Goal: Transaction & Acquisition: Purchase product/service

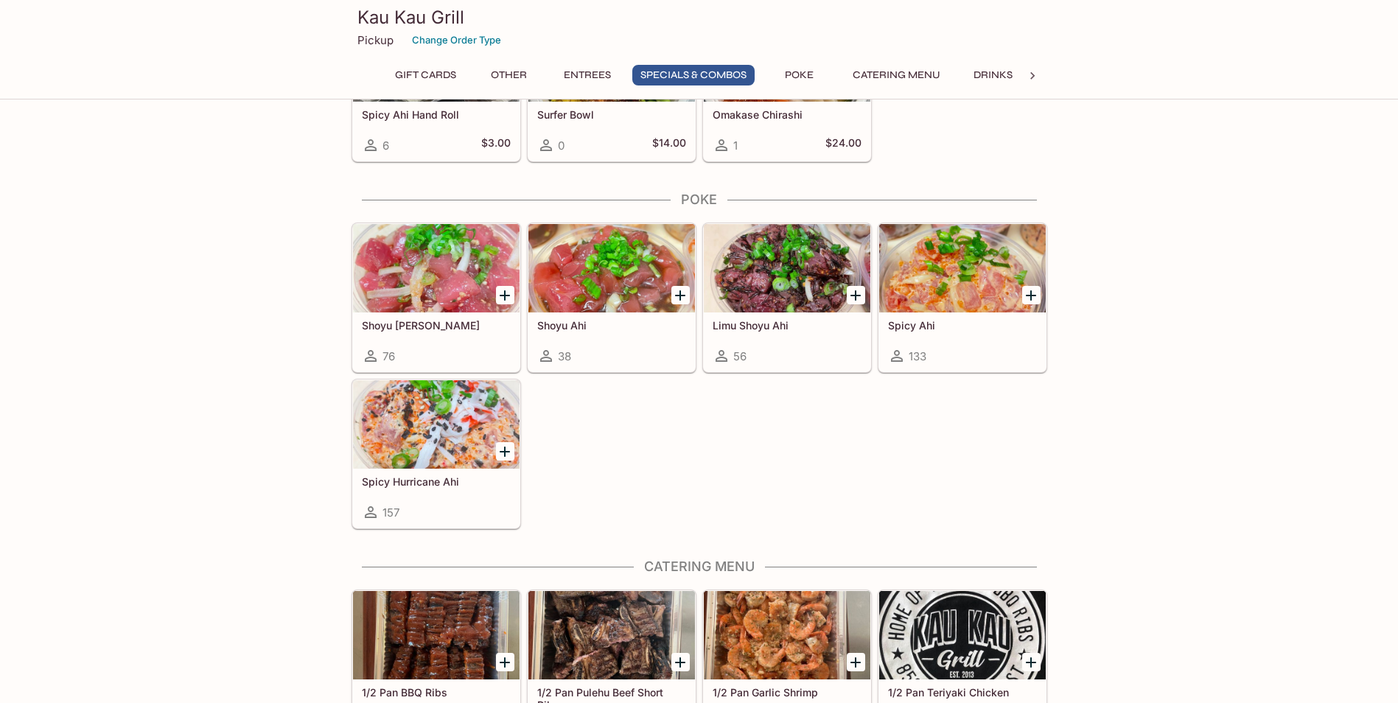
scroll to position [2212, 0]
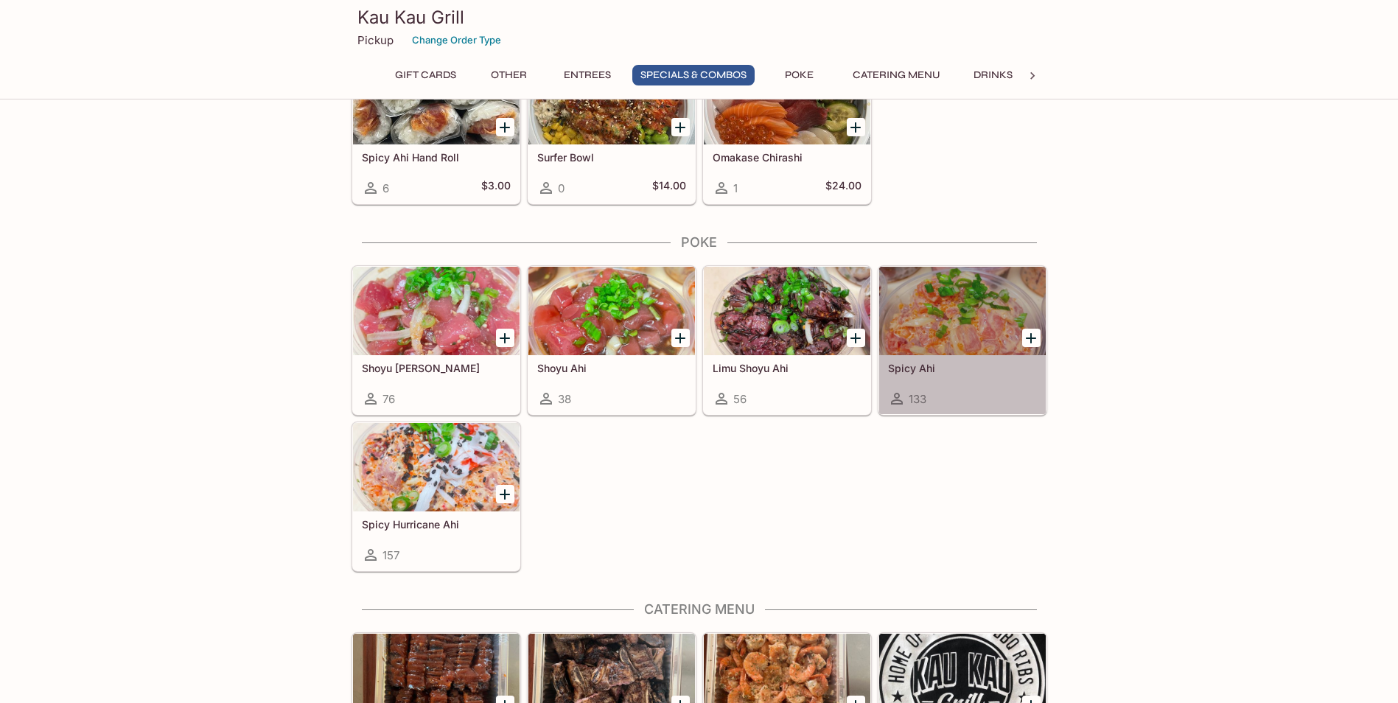
click at [936, 359] on div "Spicy Ahi 133" at bounding box center [962, 384] width 167 height 59
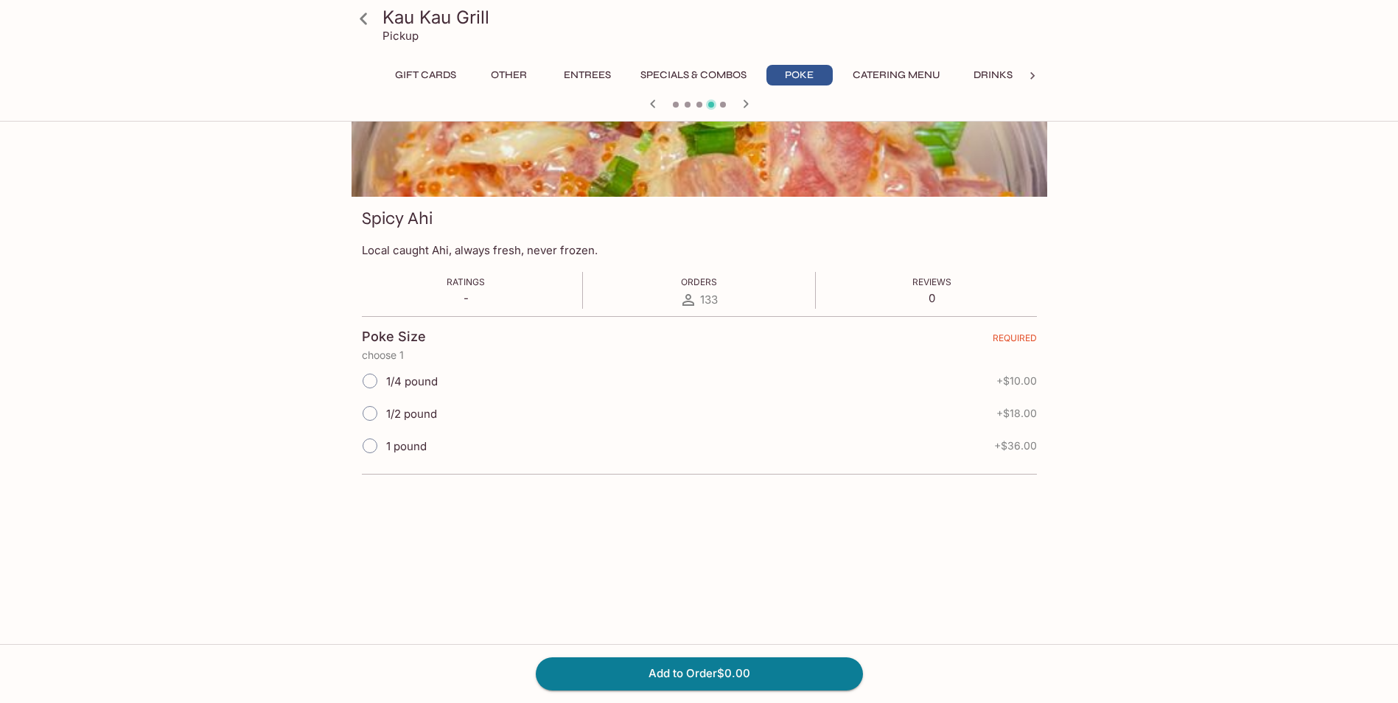
scroll to position [128, 0]
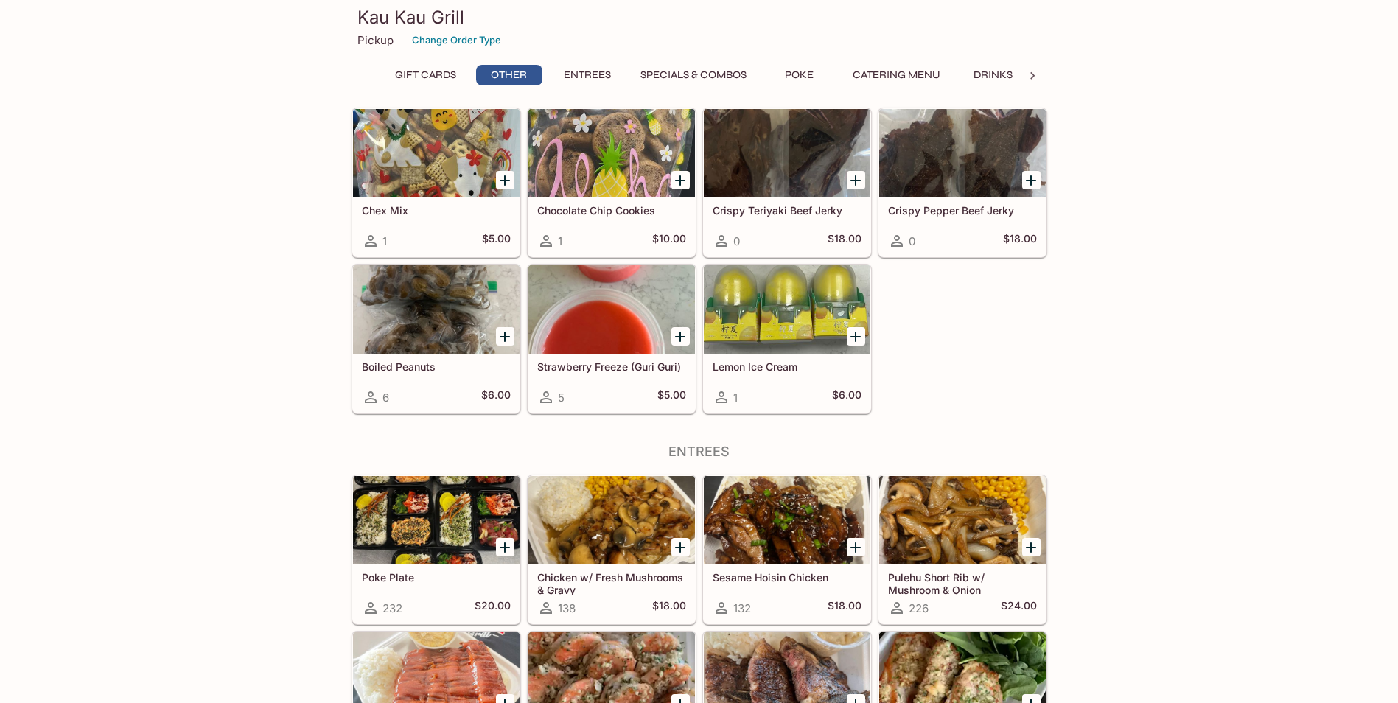
scroll to position [464, 0]
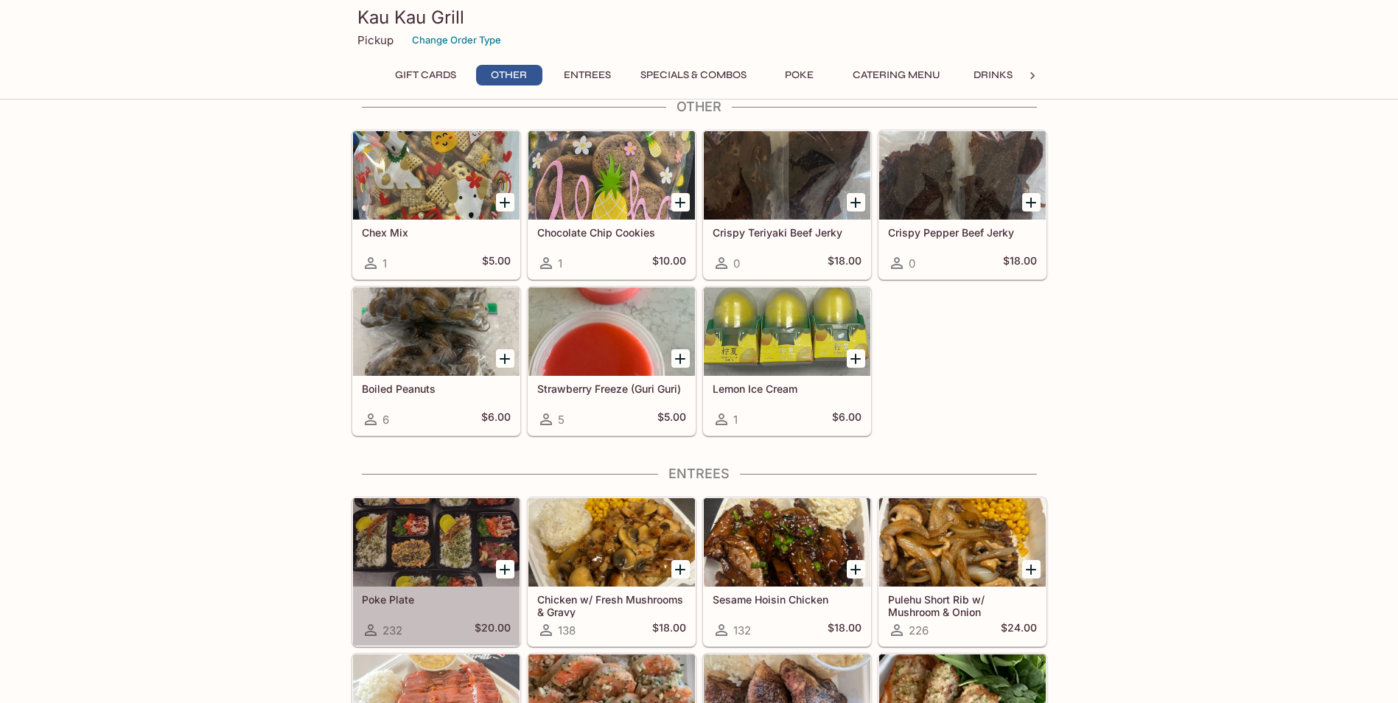
click at [385, 544] on div at bounding box center [436, 542] width 167 height 88
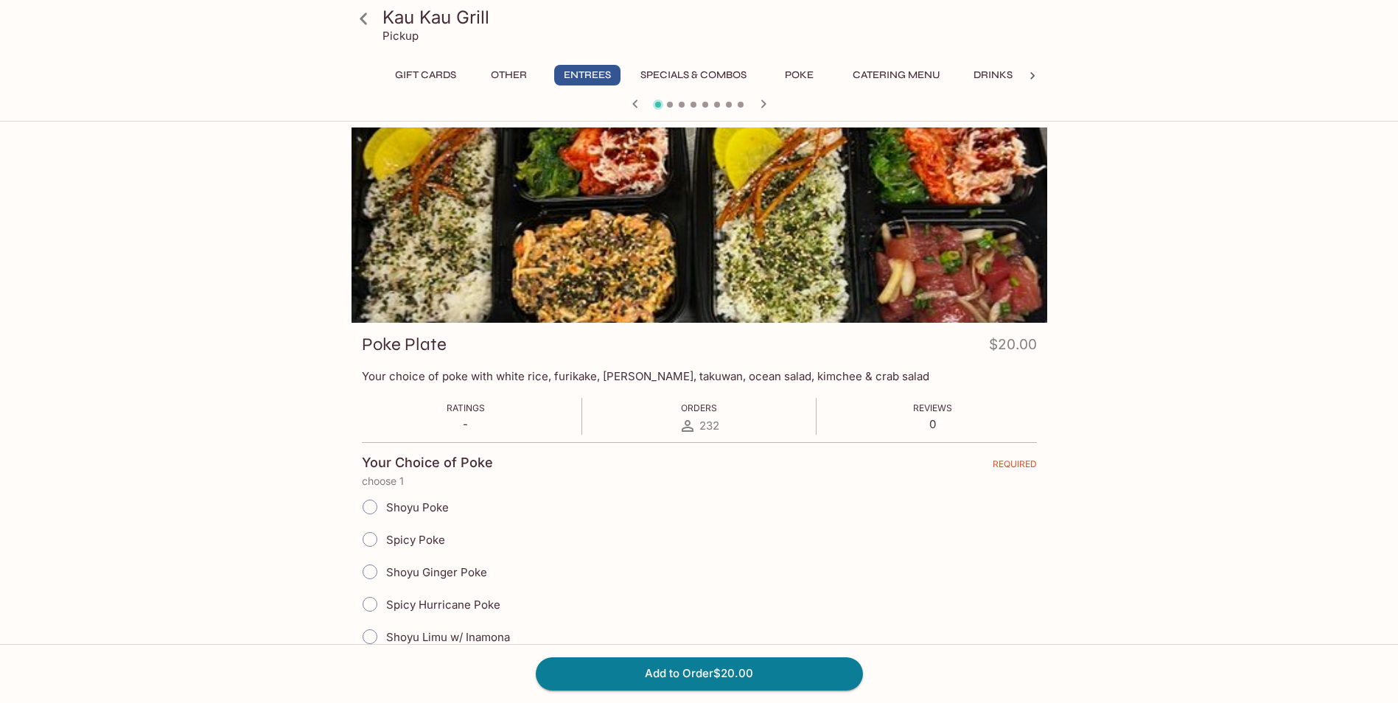
click at [379, 19] on link at bounding box center [364, 18] width 37 height 37
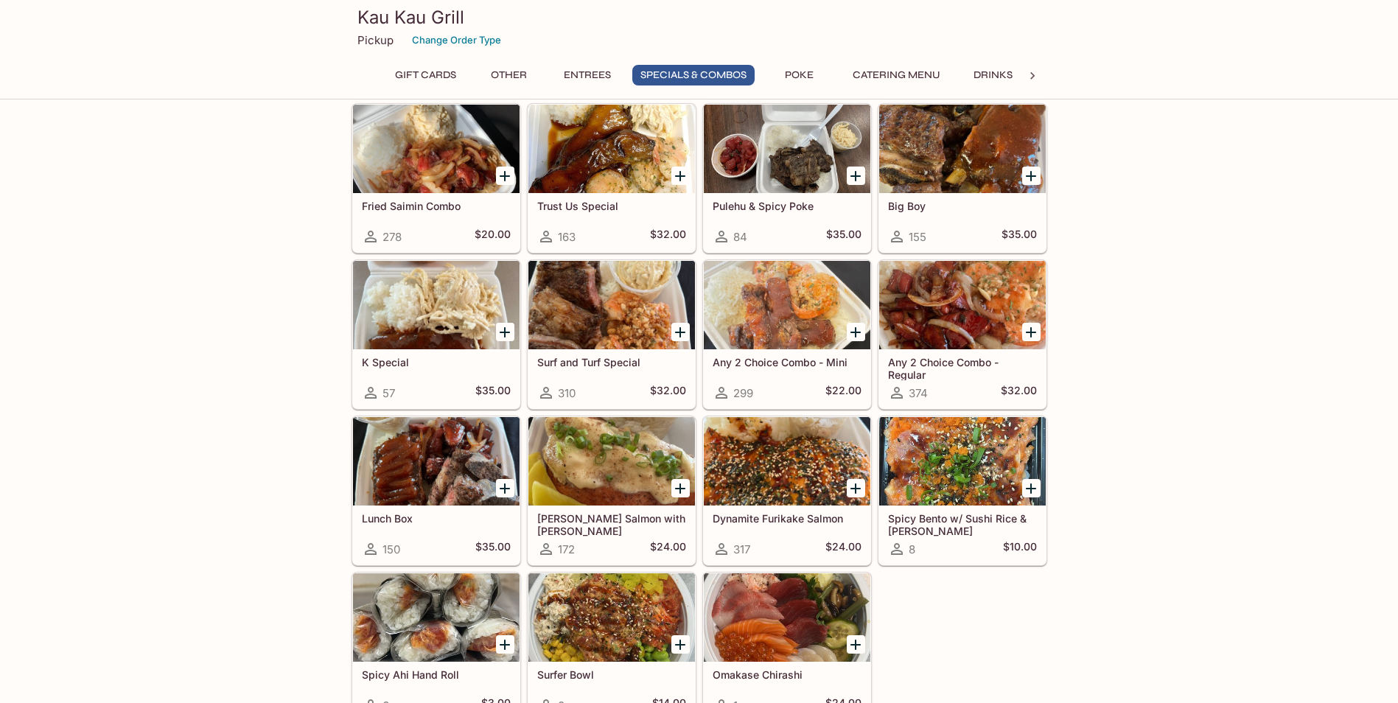
scroll to position [1696, 0]
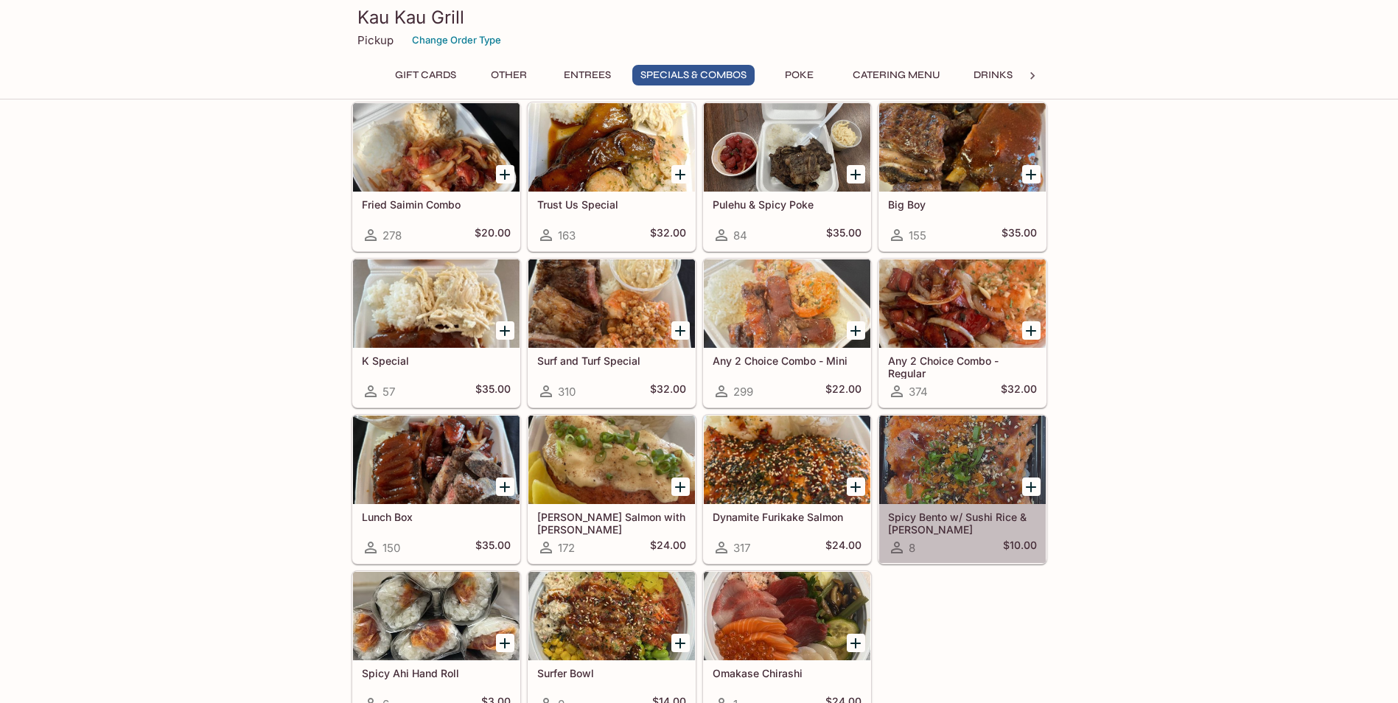
click at [913, 491] on div at bounding box center [962, 460] width 167 height 88
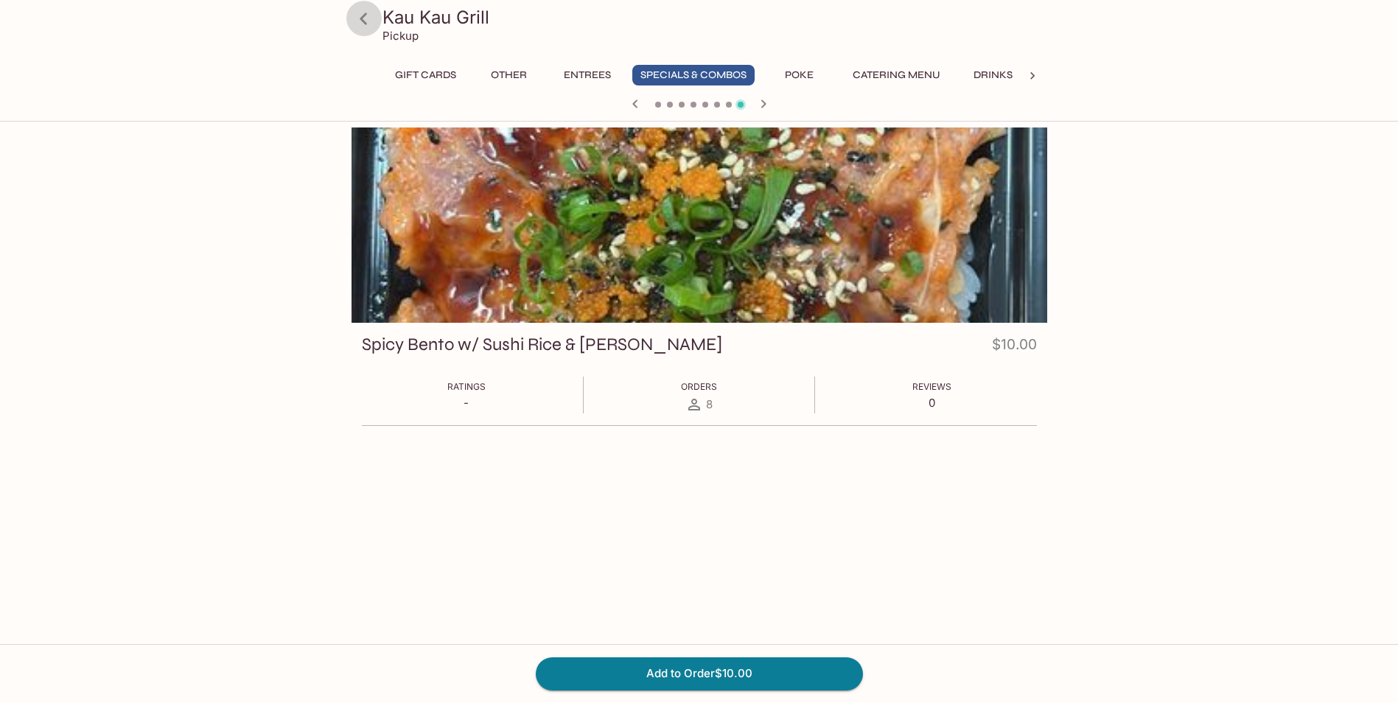
click at [364, 16] on icon at bounding box center [363, 19] width 7 height 12
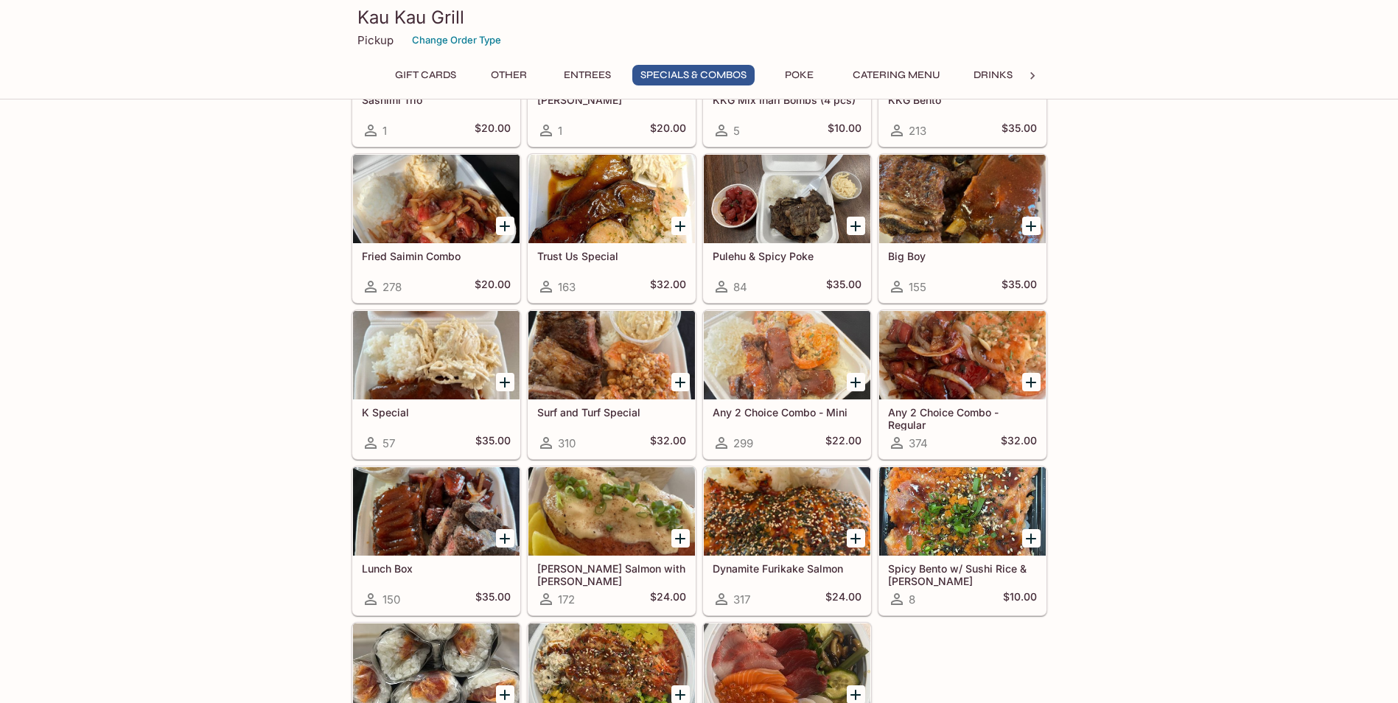
scroll to position [1843, 0]
